Goal: Navigation & Orientation: Go to known website

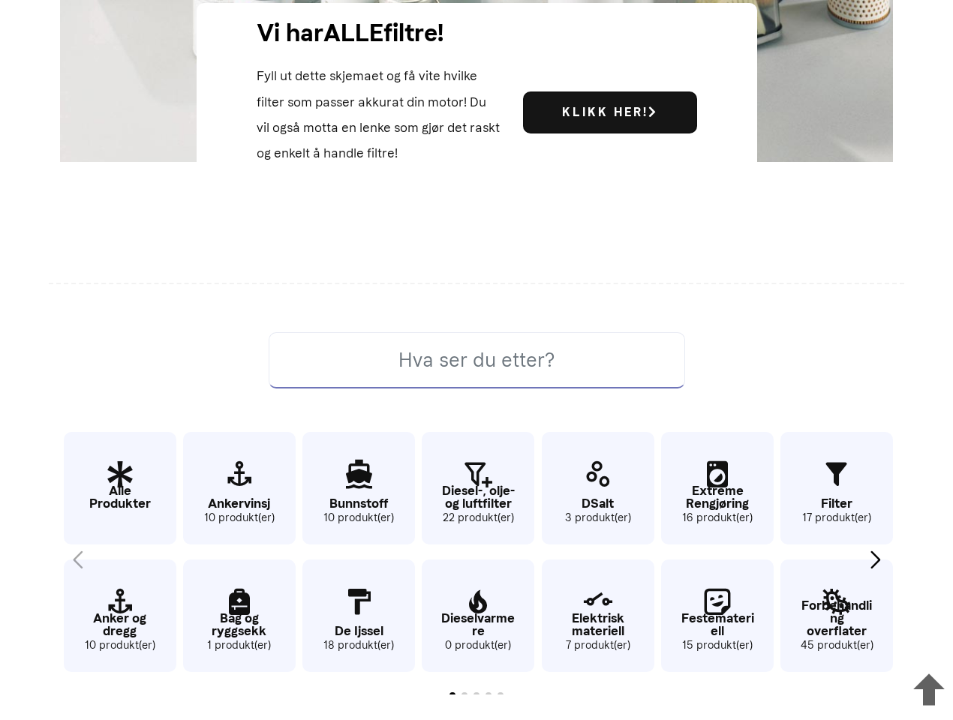
scroll to position [722, 0]
click at [477, 360] on input at bounding box center [477, 360] width 416 height 56
click at [929, 687] on icon at bounding box center [929, 692] width 48 height 58
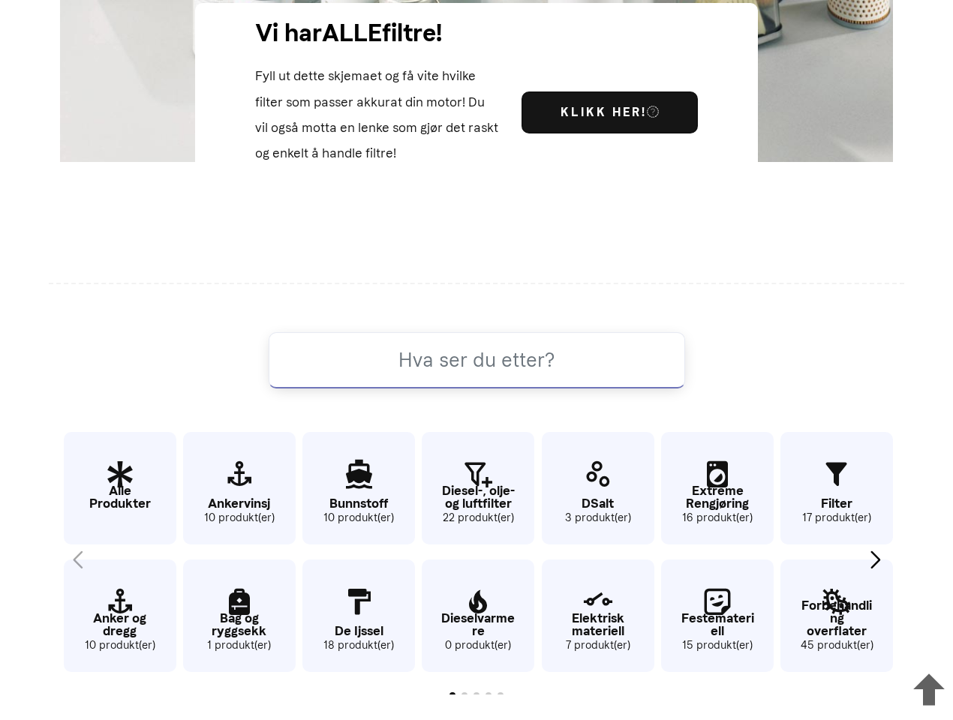
click at [875, 560] on div "Next slide" at bounding box center [875, 559] width 20 height 33
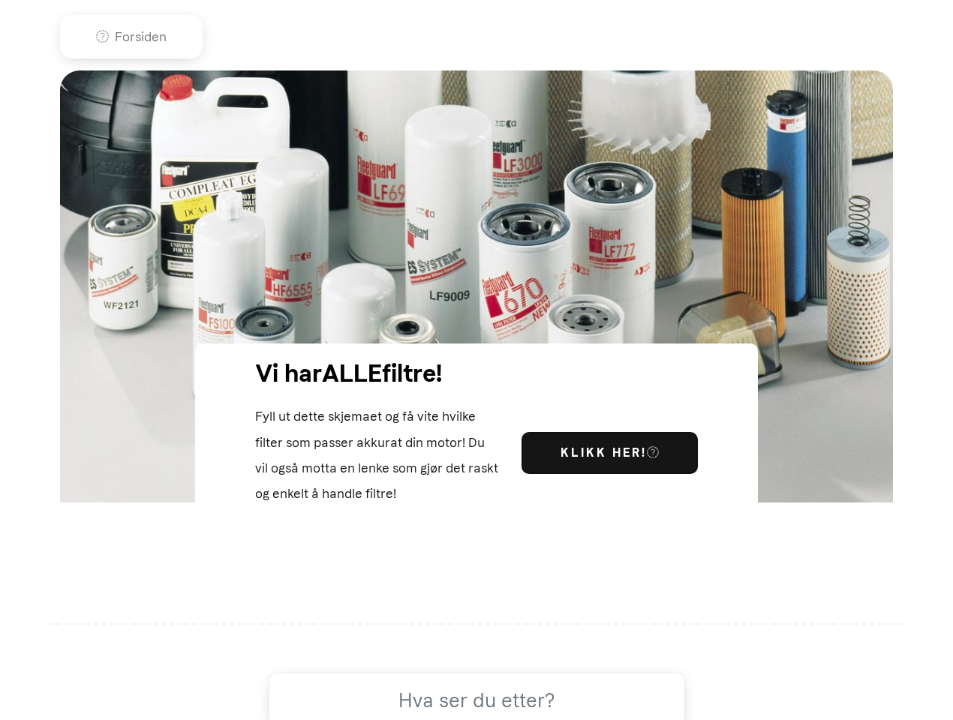
scroll to position [0, 0]
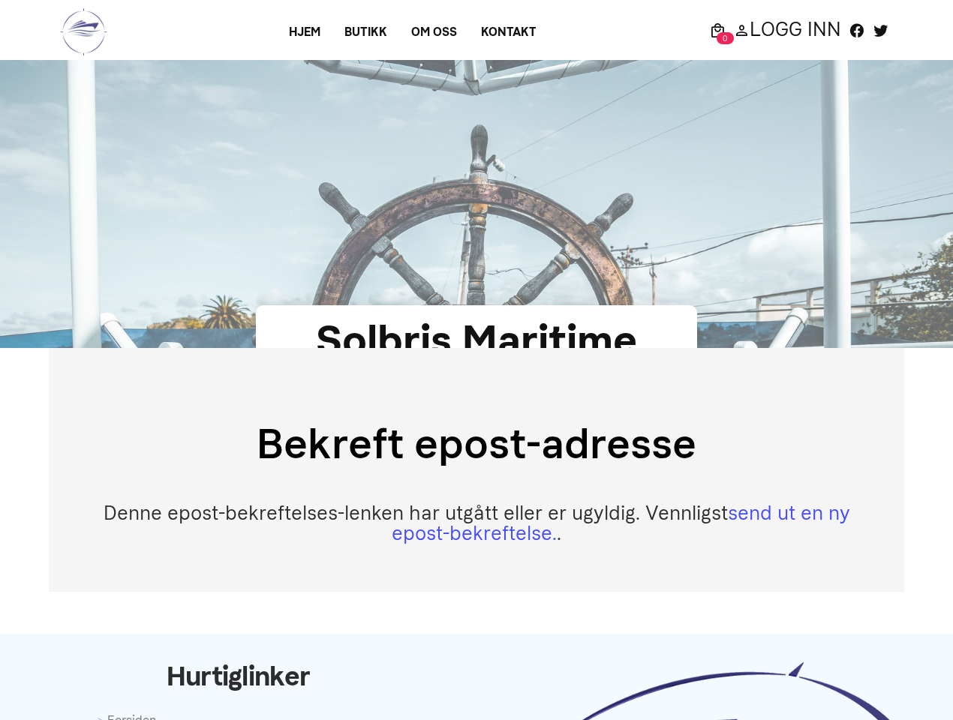
click at [477, 360] on div "Bekreft epost-adresse Denne epost-bekreftelses-lenken har utgått eller er ugyld…" at bounding box center [476, 470] width 855 height 244
